Goal: Information Seeking & Learning: Learn about a topic

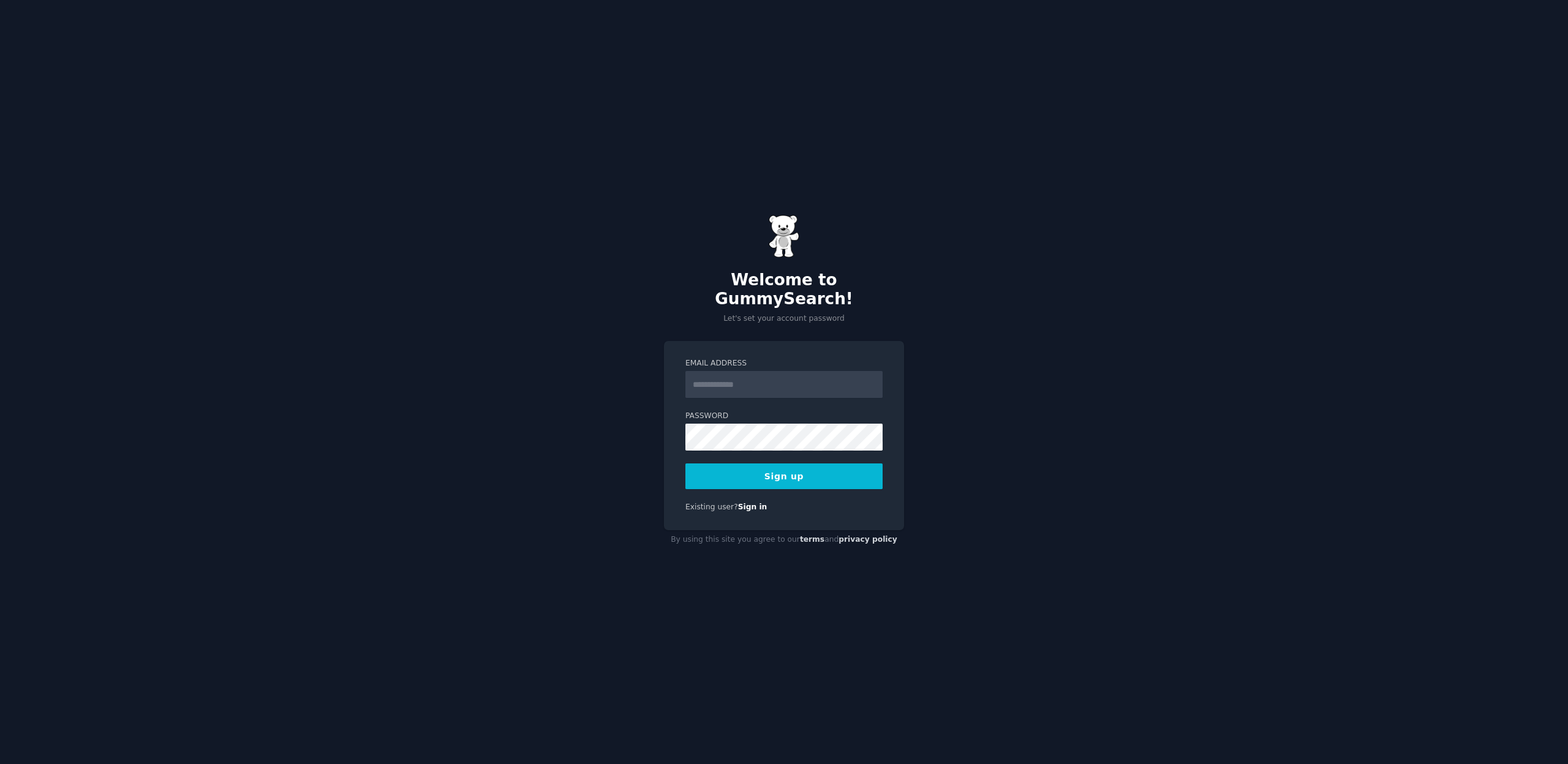
click at [726, 379] on input "Email Address" at bounding box center [784, 385] width 197 height 27
type input "**********"
click at [755, 472] on button "Sign up" at bounding box center [784, 476] width 197 height 26
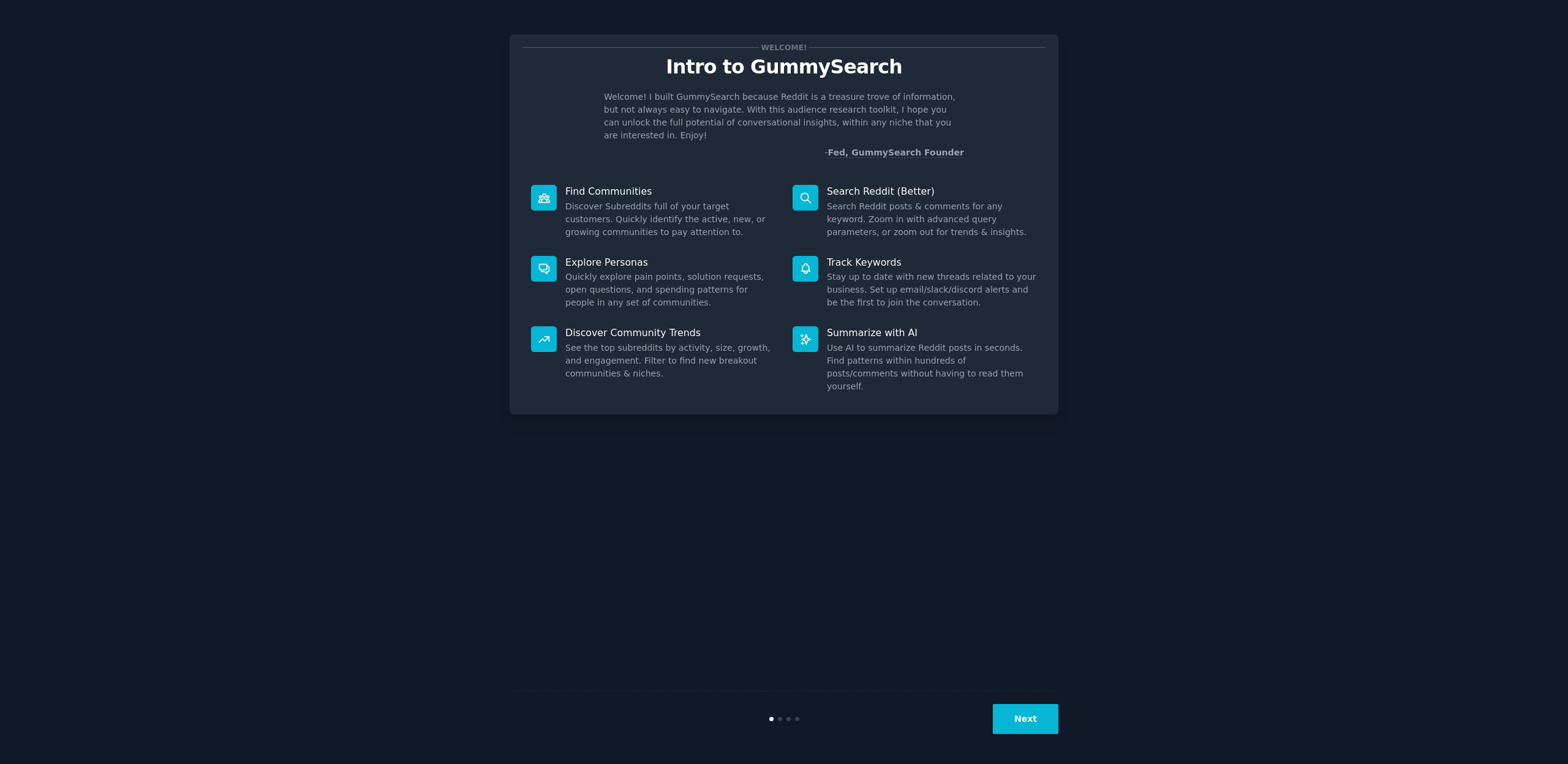
click at [1029, 726] on button "Next" at bounding box center [1025, 718] width 66 height 30
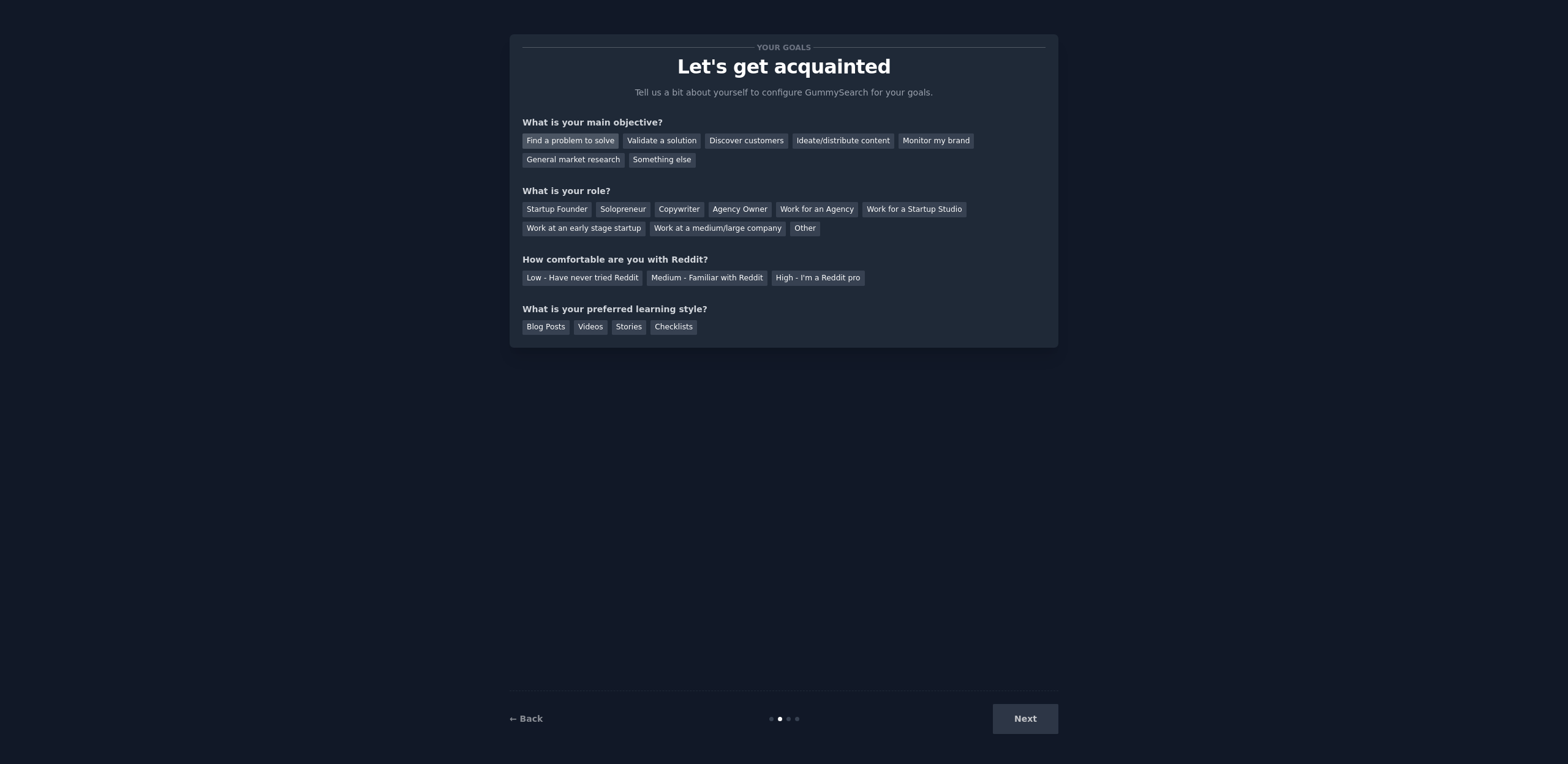
click at [568, 144] on div "Find a problem to solve" at bounding box center [570, 141] width 96 height 15
click at [748, 145] on div "Discover customers" at bounding box center [746, 141] width 83 height 15
click at [567, 140] on div "Find a problem to solve" at bounding box center [570, 141] width 96 height 15
click at [613, 207] on div "Solopreneur" at bounding box center [622, 209] width 54 height 15
click at [587, 275] on div "Low - Have never tried Reddit" at bounding box center [582, 278] width 120 height 15
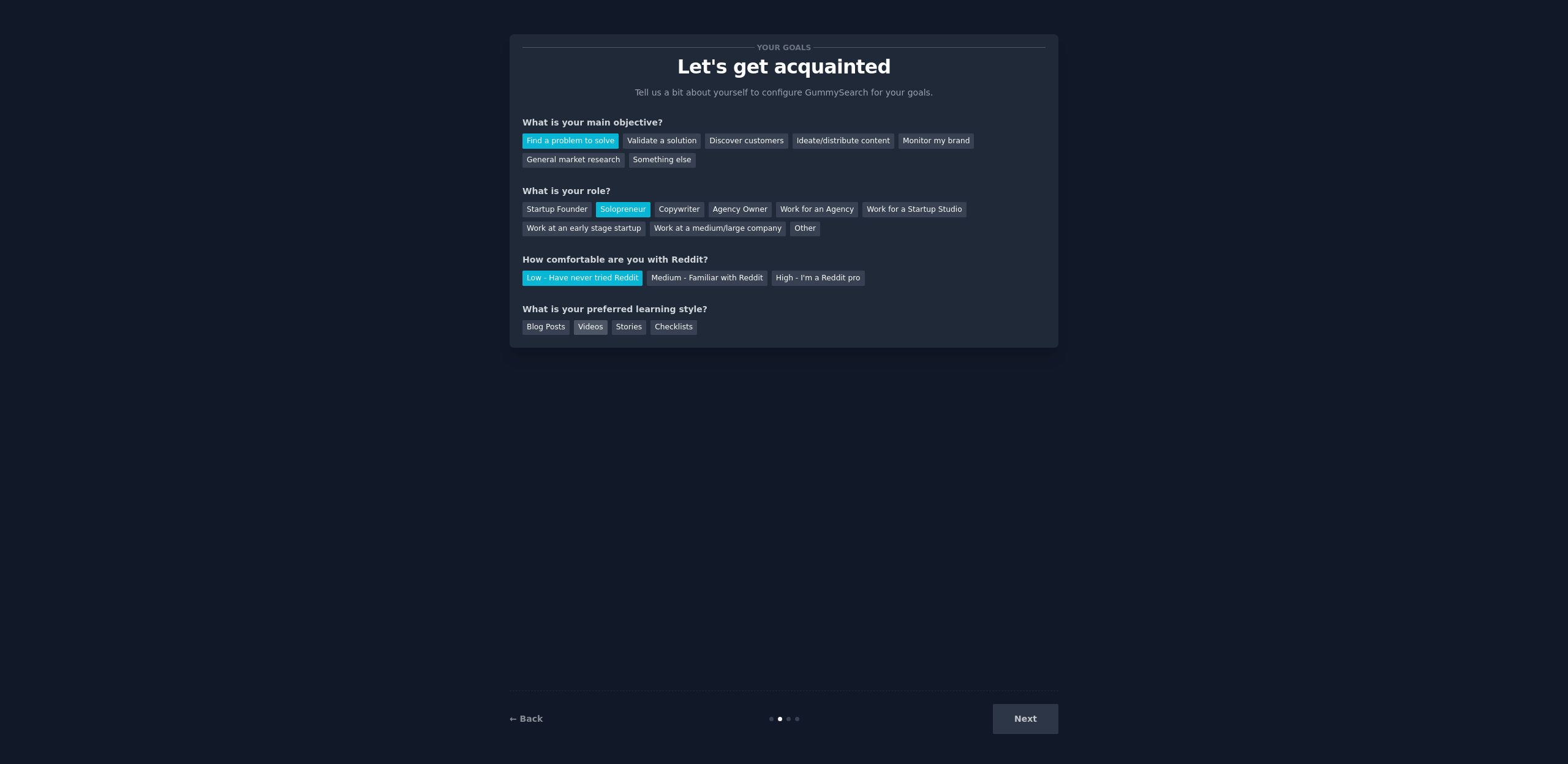
click at [591, 328] on div "Videos" at bounding box center [591, 328] width 34 height 15
click at [1034, 721] on button "Next" at bounding box center [1025, 718] width 66 height 30
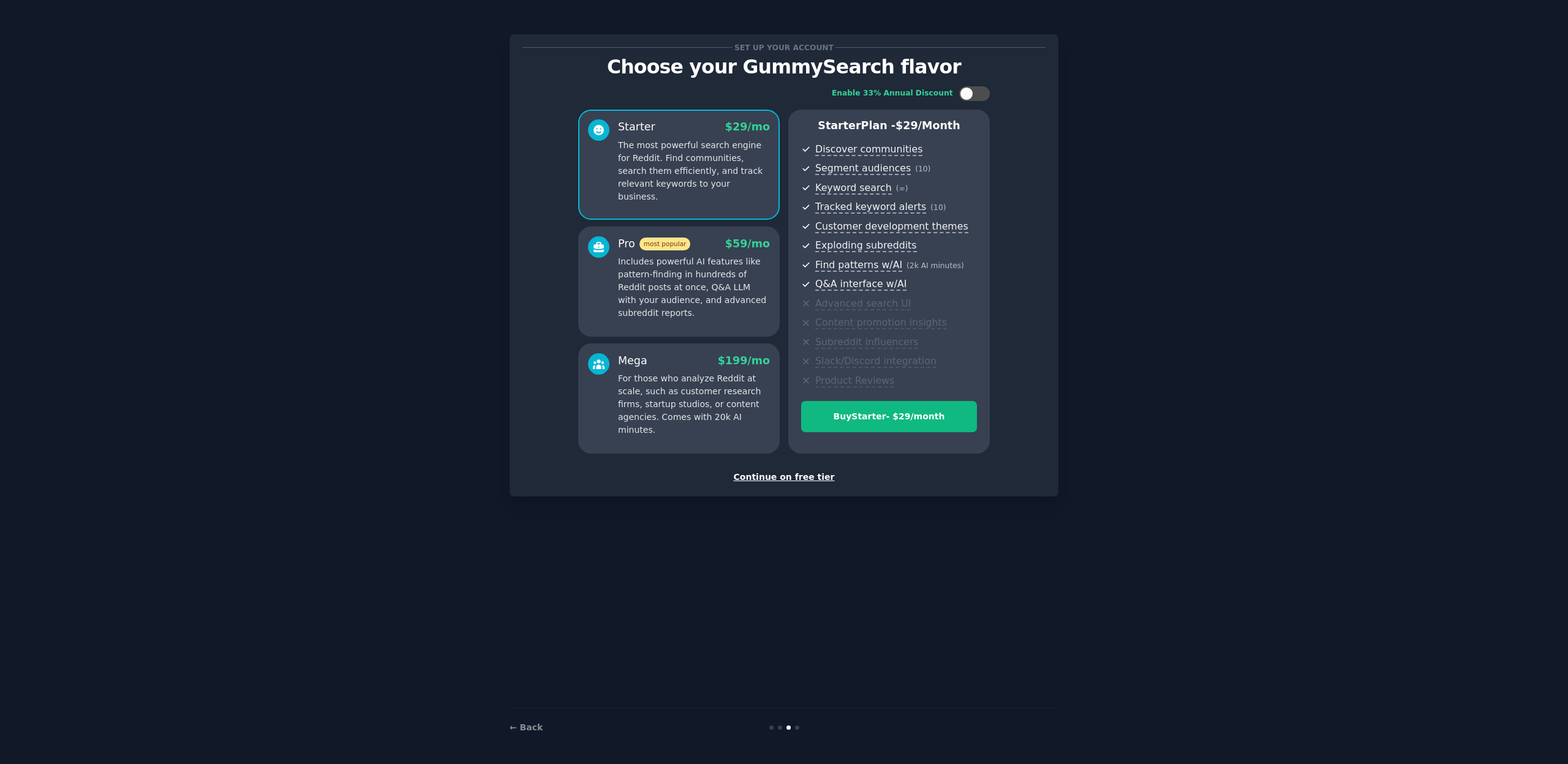
click at [781, 477] on div "Continue on free tier" at bounding box center [784, 476] width 523 height 13
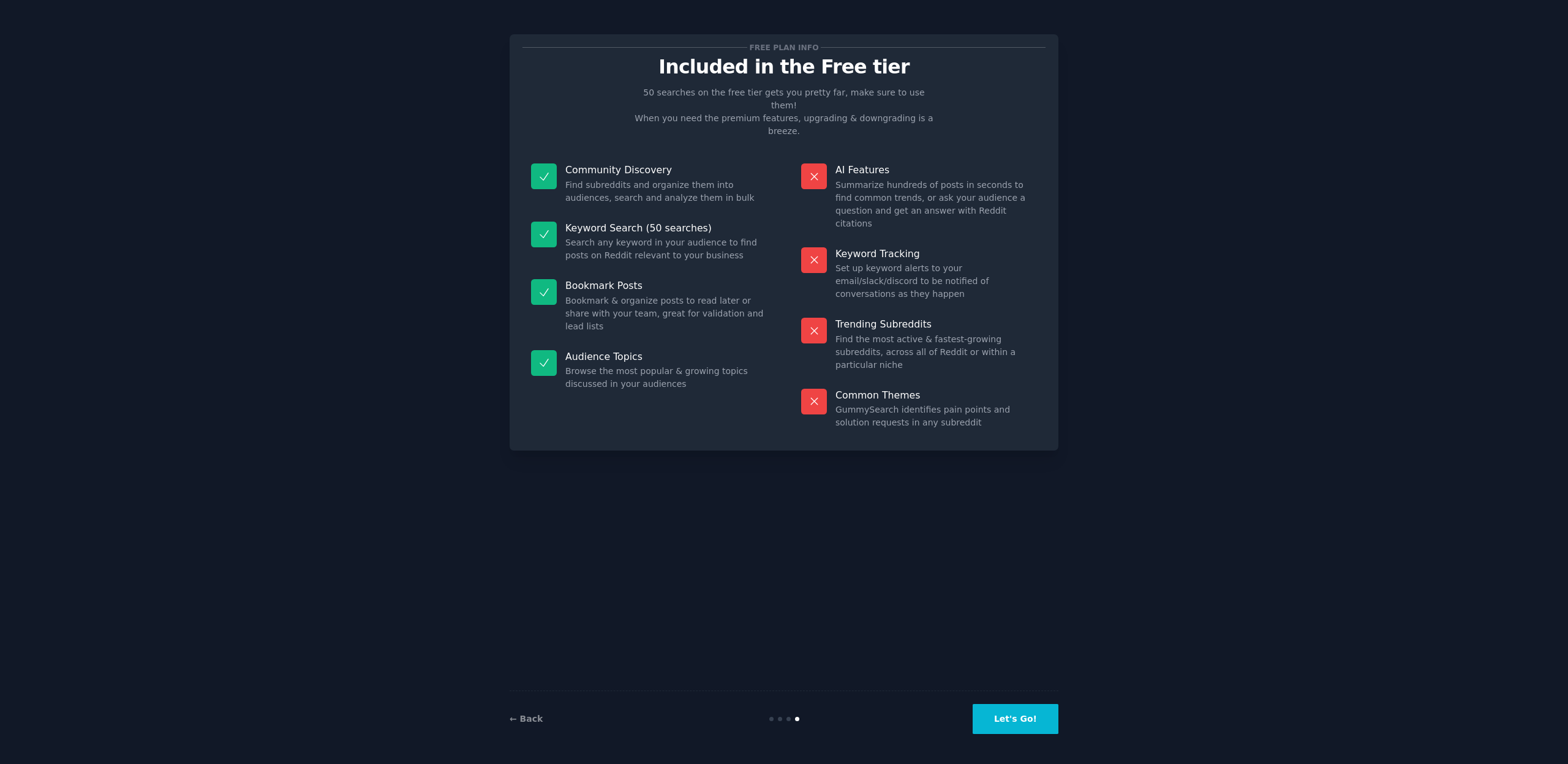
click at [1029, 719] on button "Let's Go!" at bounding box center [1016, 718] width 86 height 30
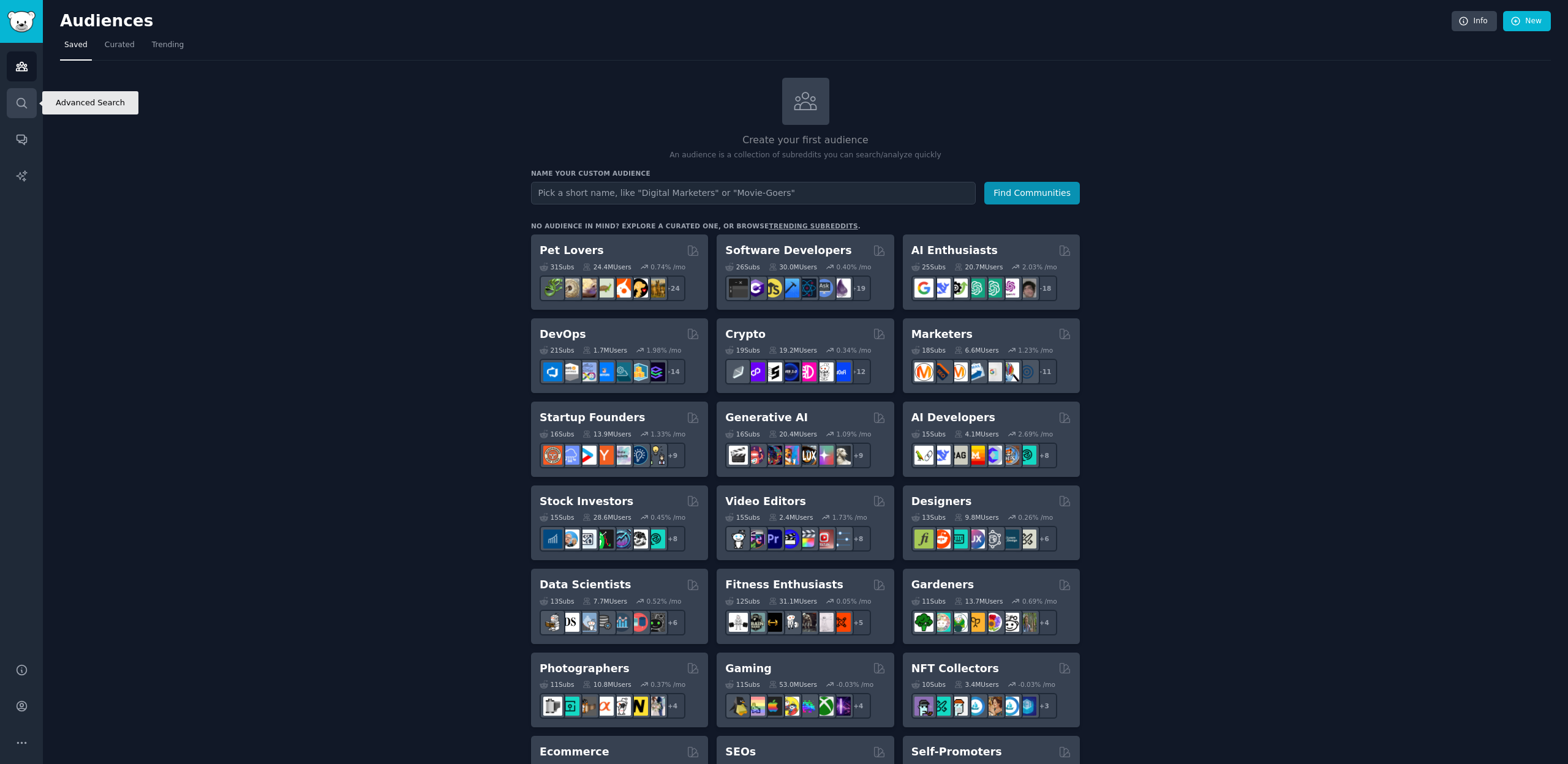
click at [26, 111] on link "Search" at bounding box center [21, 103] width 30 height 30
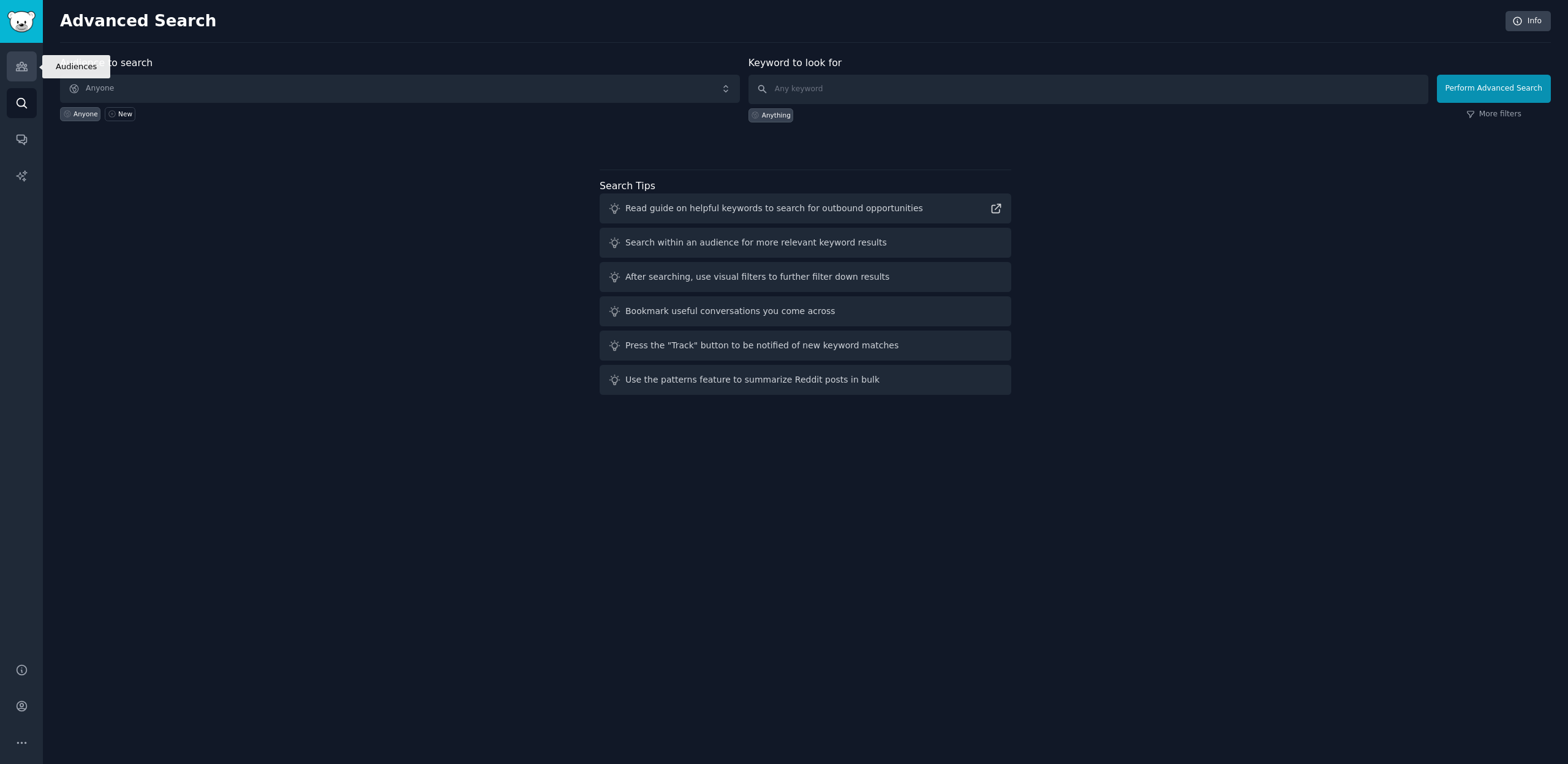
click at [20, 62] on icon "Sidebar" at bounding box center [21, 66] width 11 height 9
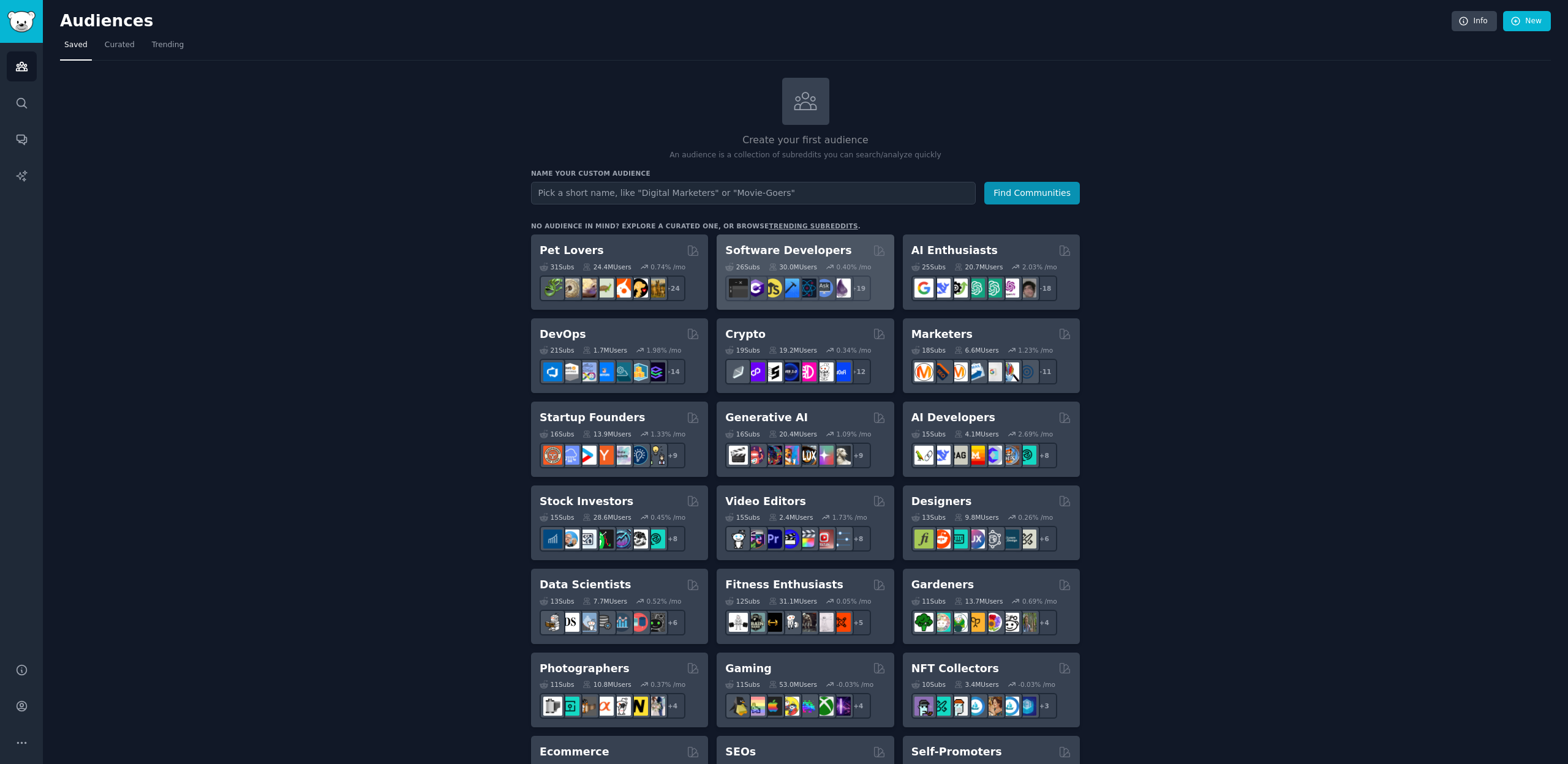
click at [802, 248] on h2 "Software Developers" at bounding box center [788, 251] width 126 height 15
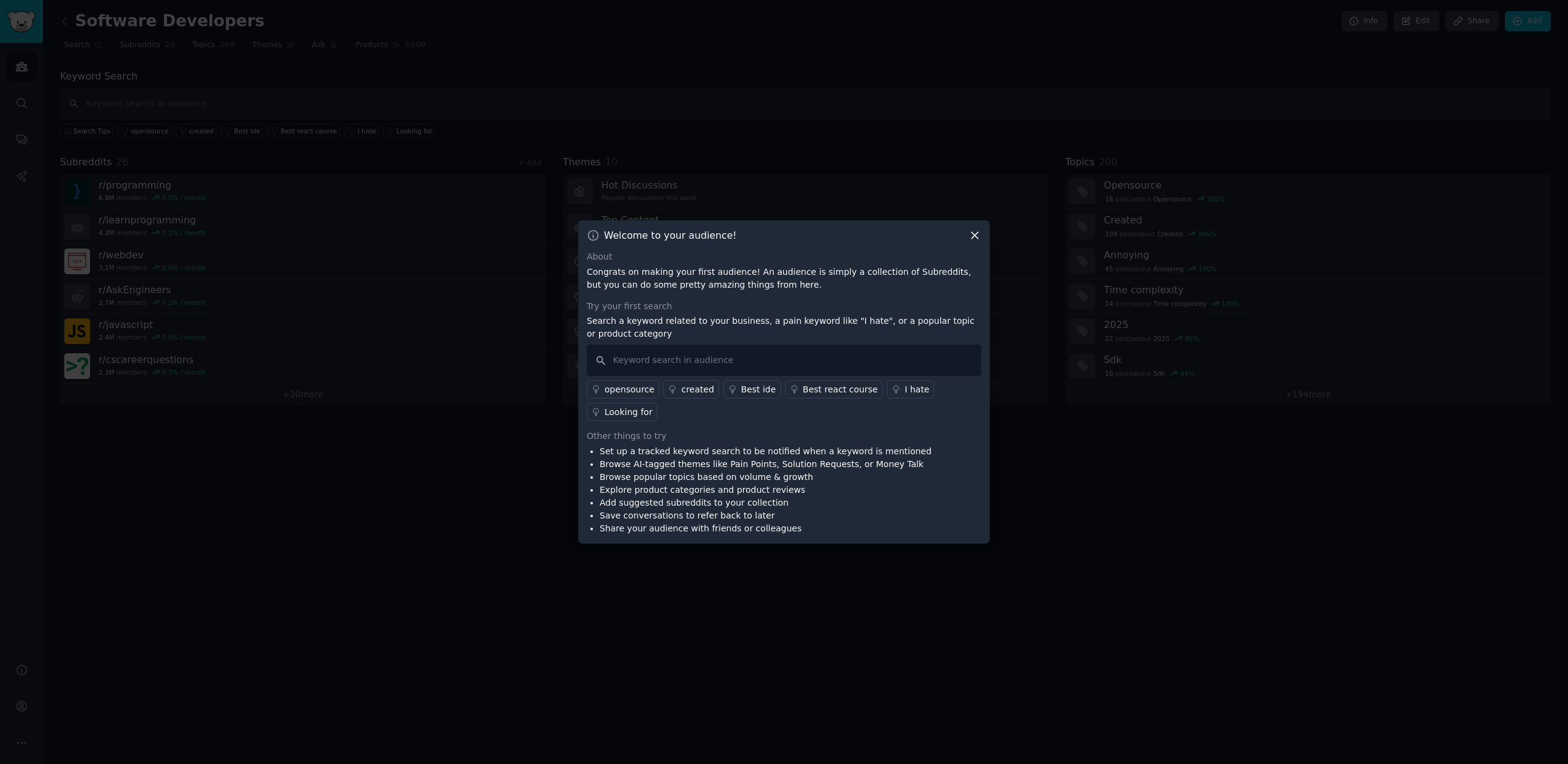
click at [905, 388] on div "I hate" at bounding box center [917, 389] width 25 height 13
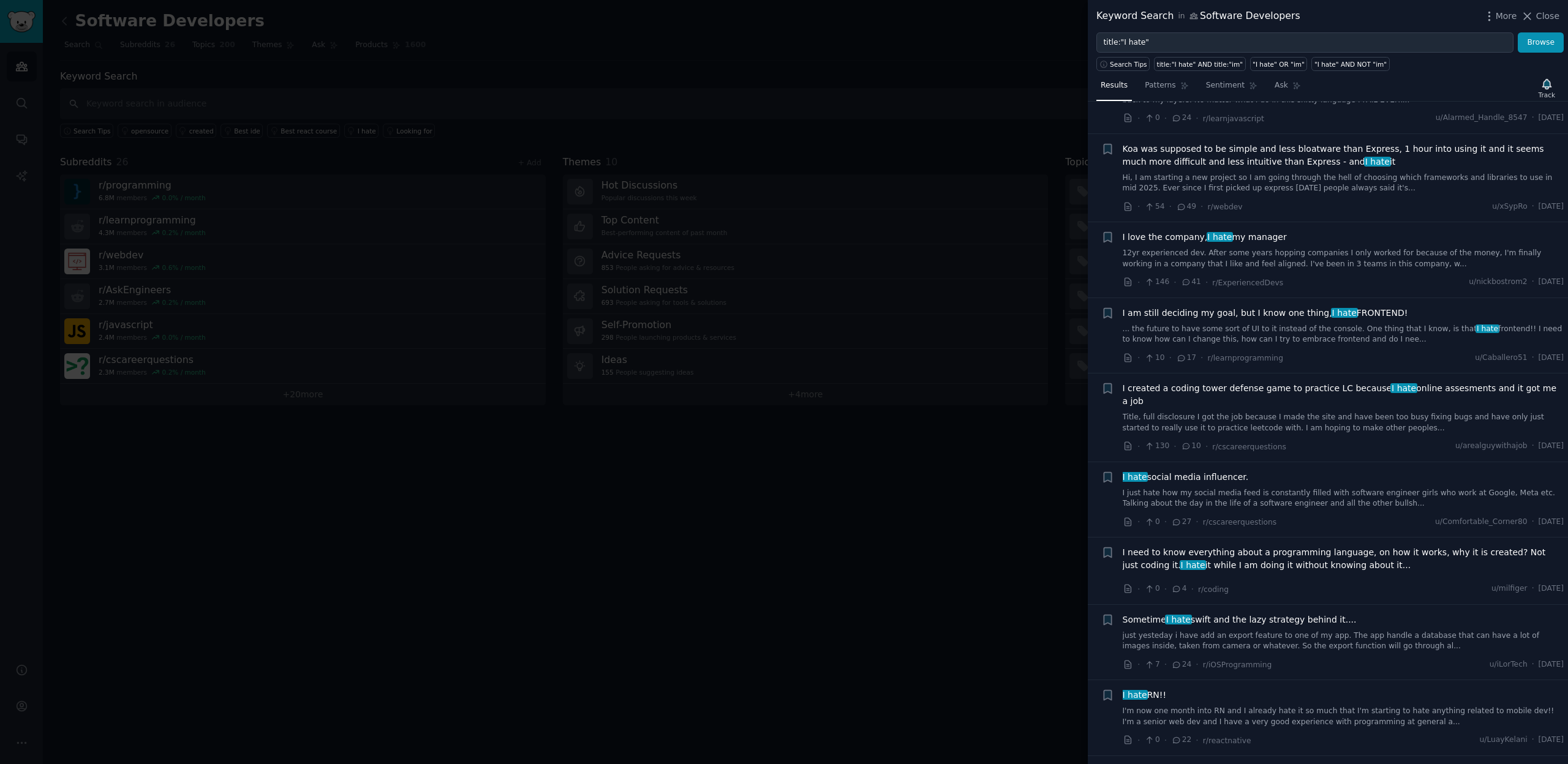
scroll to position [1595, 0]
